Goal: Understand process/instructions: Learn how to perform a task or action

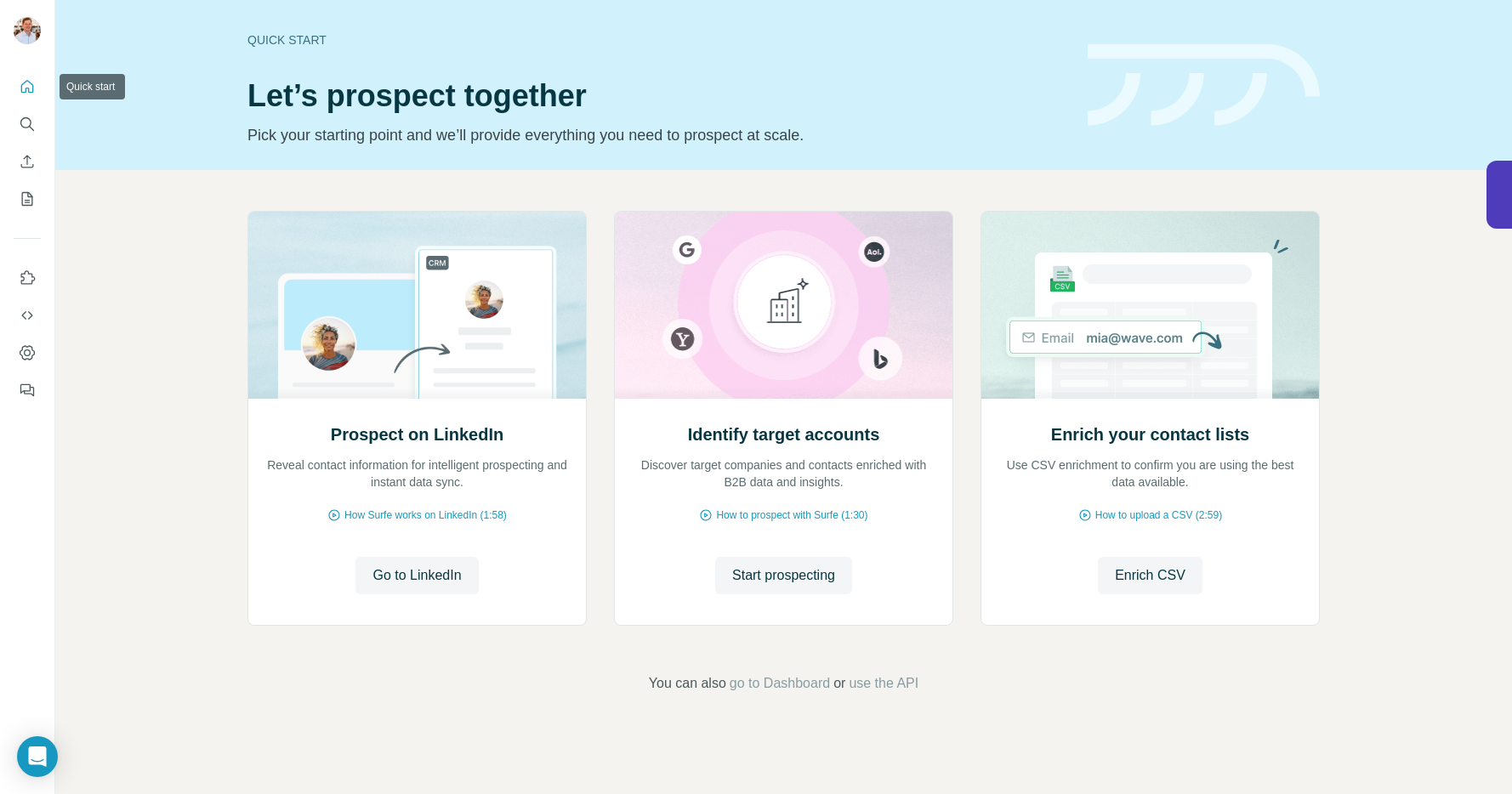
click at [33, 86] on icon "Quick start" at bounding box center [27, 86] width 13 height 13
click at [28, 89] on icon "Quick start" at bounding box center [27, 86] width 13 height 13
click at [1120, 510] on span "How to upload a CSV (2:59)" at bounding box center [1159, 515] width 127 height 15
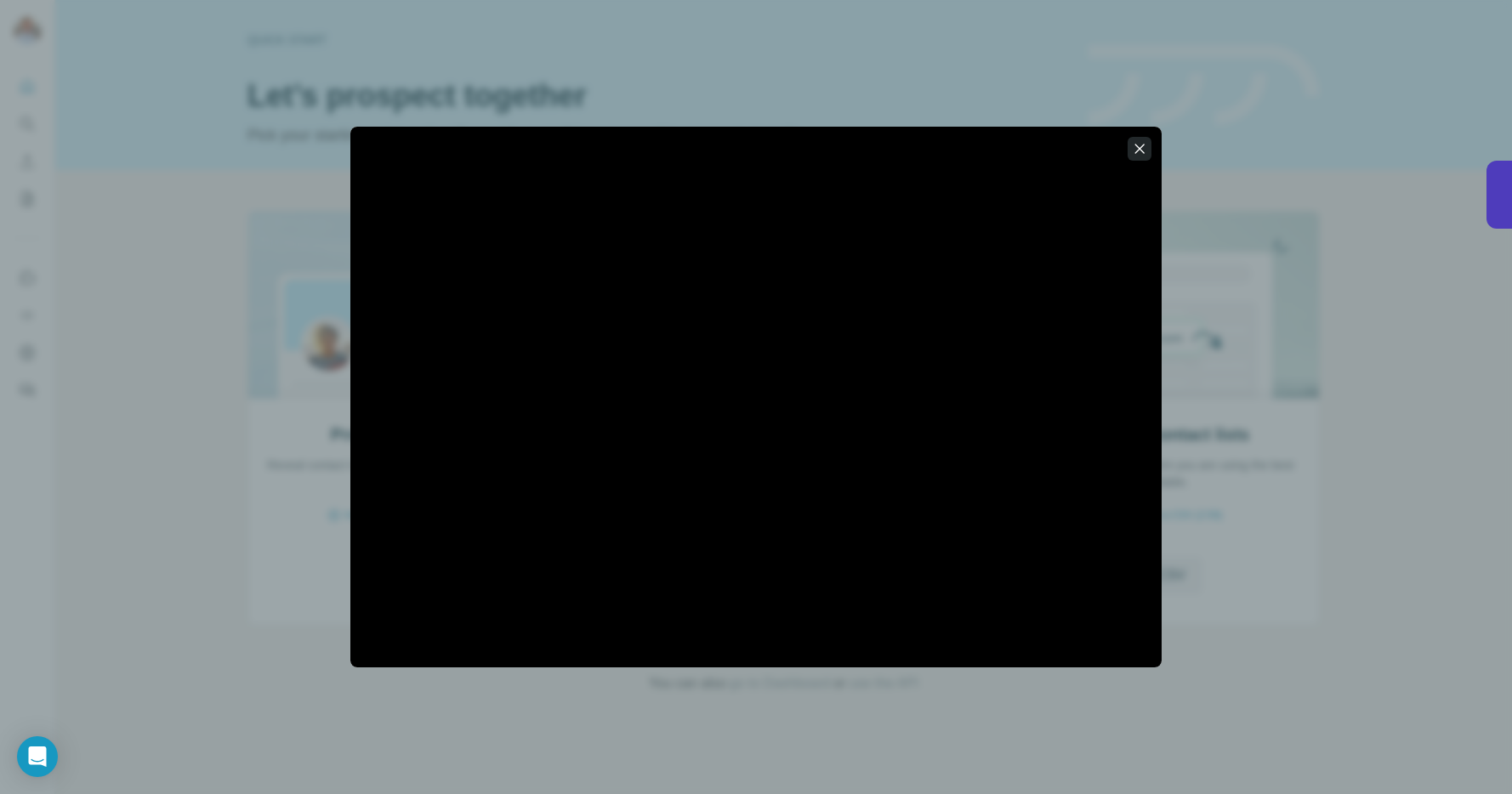
click at [1131, 145] on icon "button" at bounding box center [1139, 148] width 17 height 17
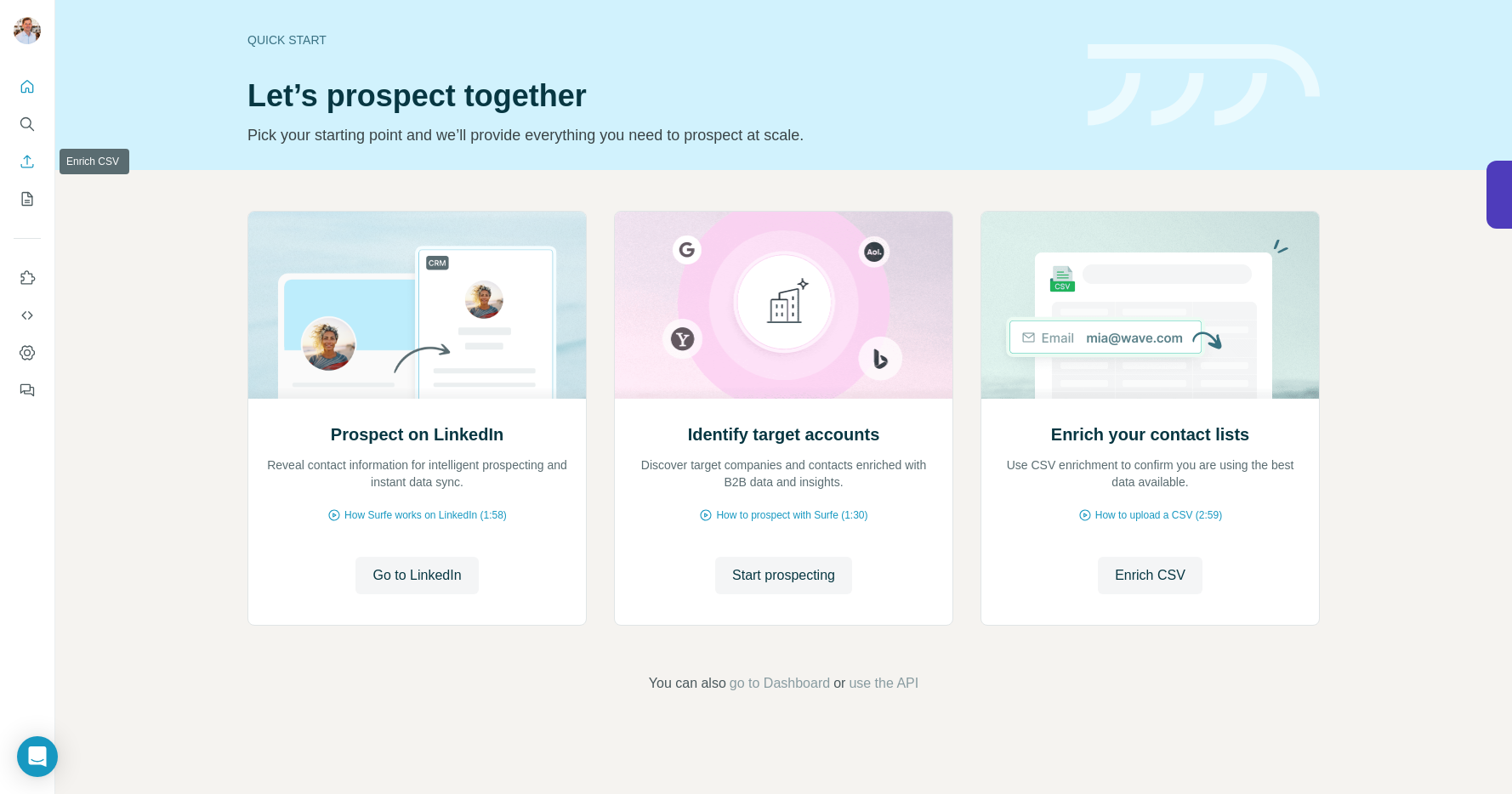
click at [29, 166] on icon "Enrich CSV" at bounding box center [27, 161] width 17 height 17
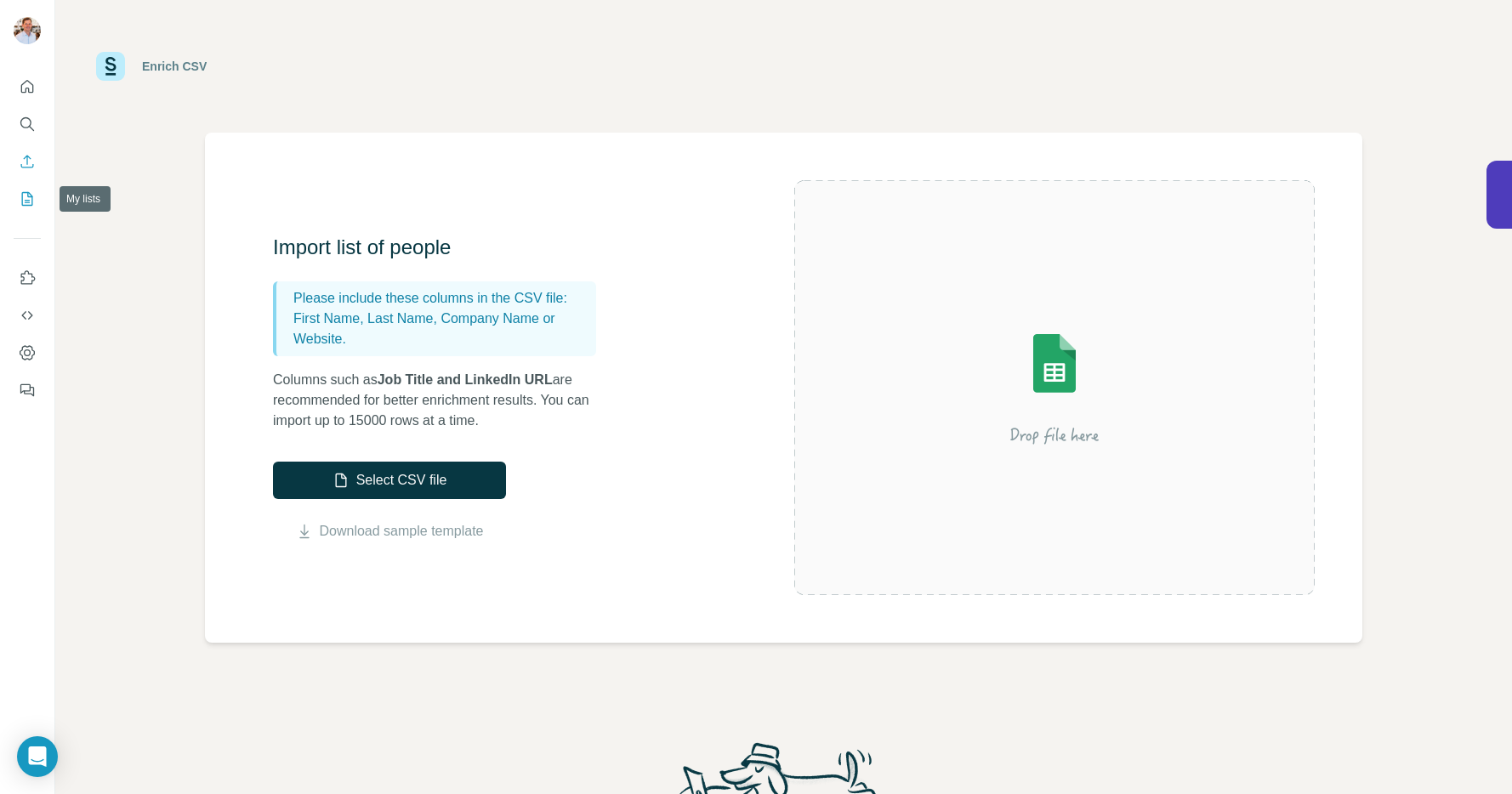
click at [38, 202] on button "My lists" at bounding box center [27, 199] width 27 height 31
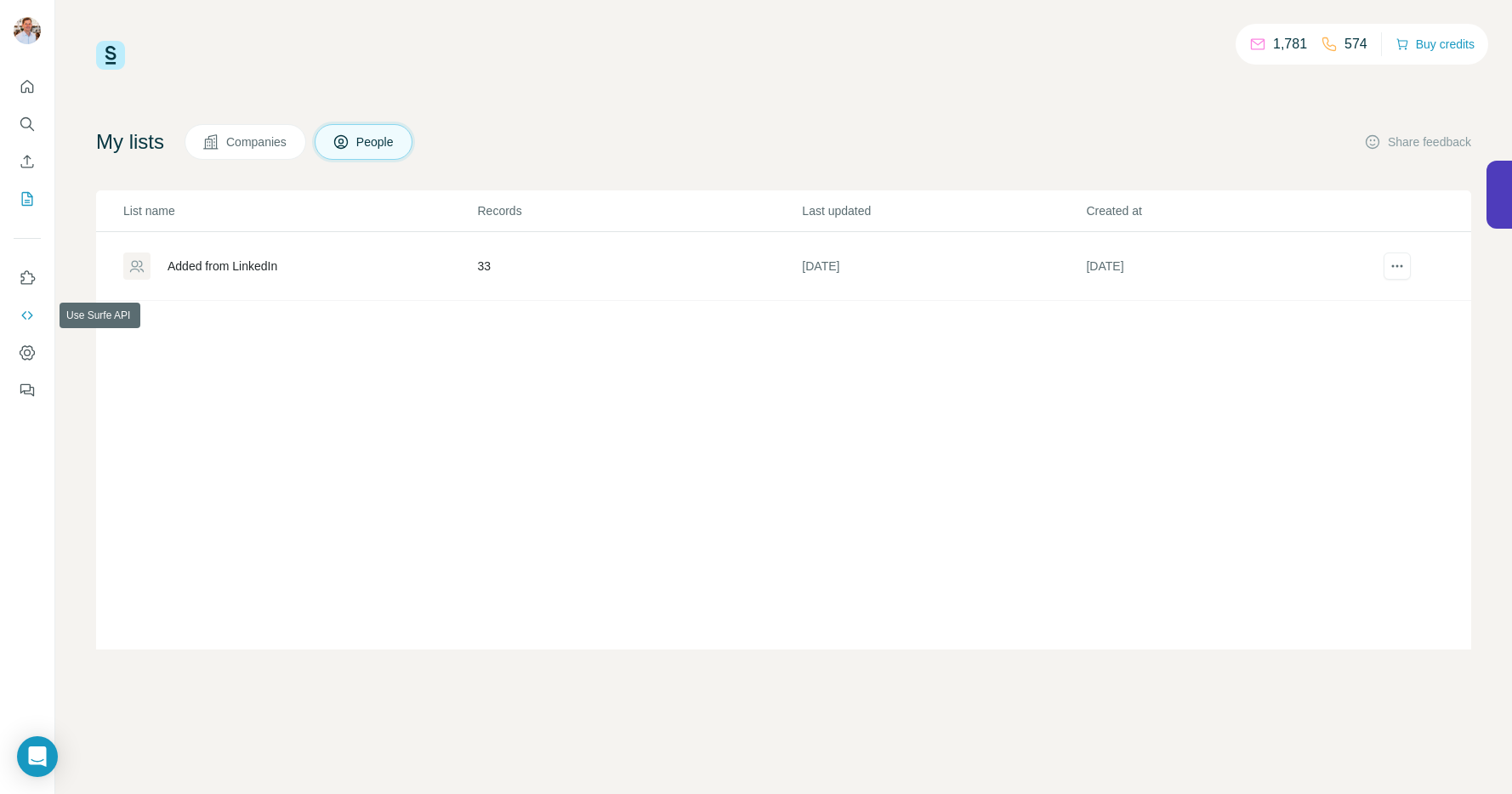
click at [34, 311] on icon "Use Surfe API" at bounding box center [27, 316] width 17 height 17
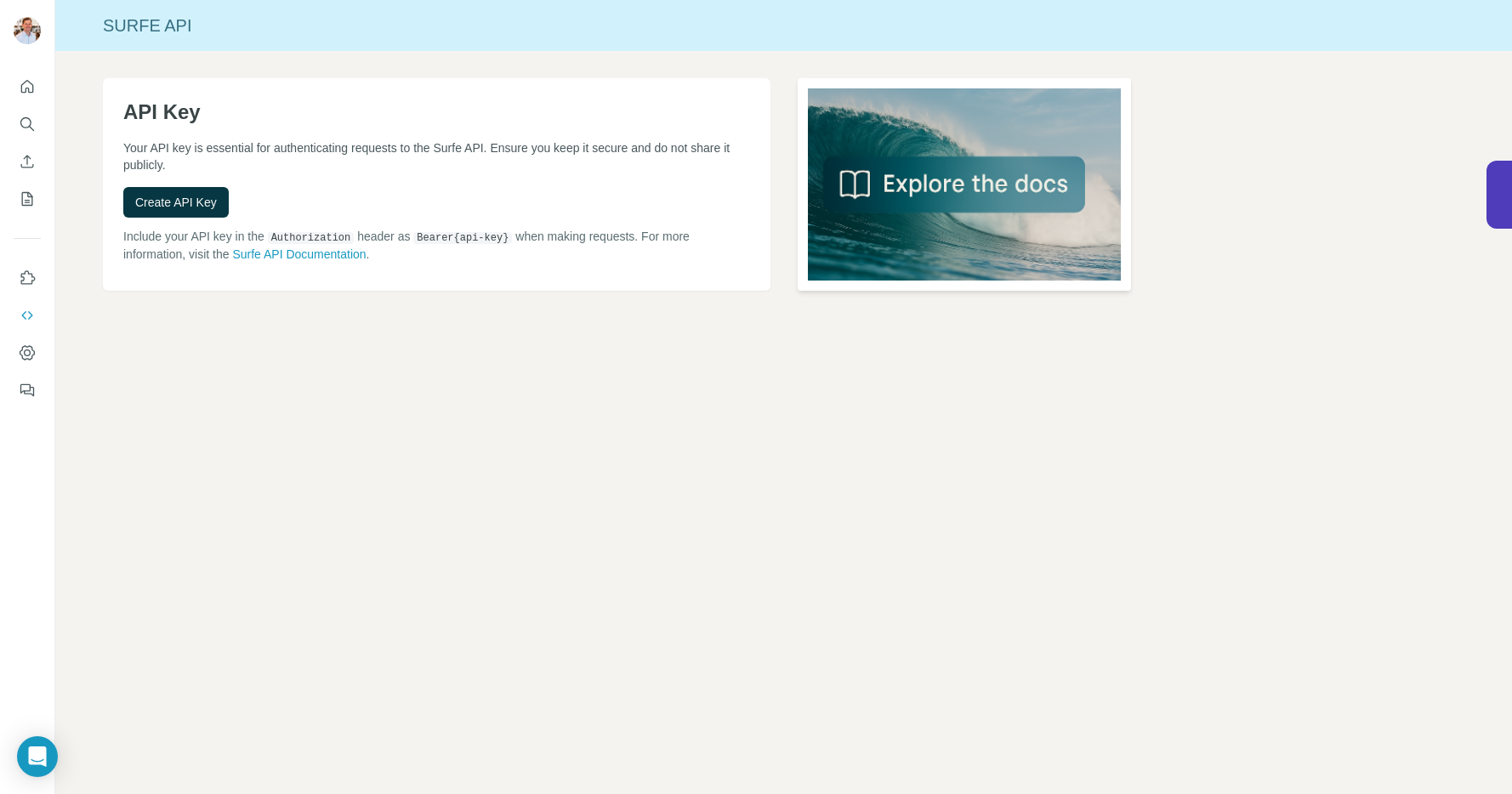
click at [966, 183] on img at bounding box center [964, 185] width 333 height 213
